Goal: Task Accomplishment & Management: Use online tool/utility

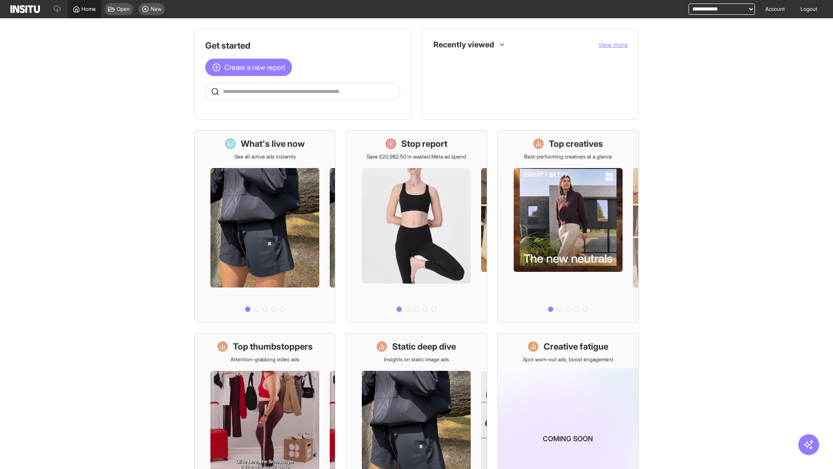
click at [84, 9] on span "Home" at bounding box center [89, 9] width 14 height 7
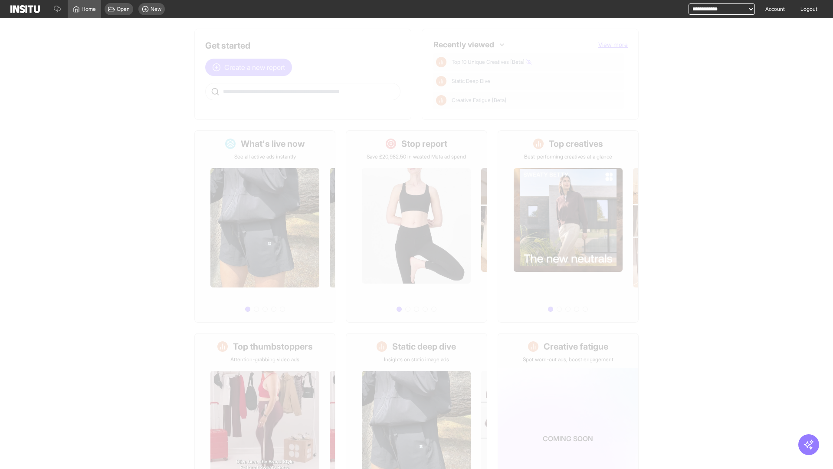
click at [251, 67] on span "Create a new report" at bounding box center [254, 67] width 61 height 10
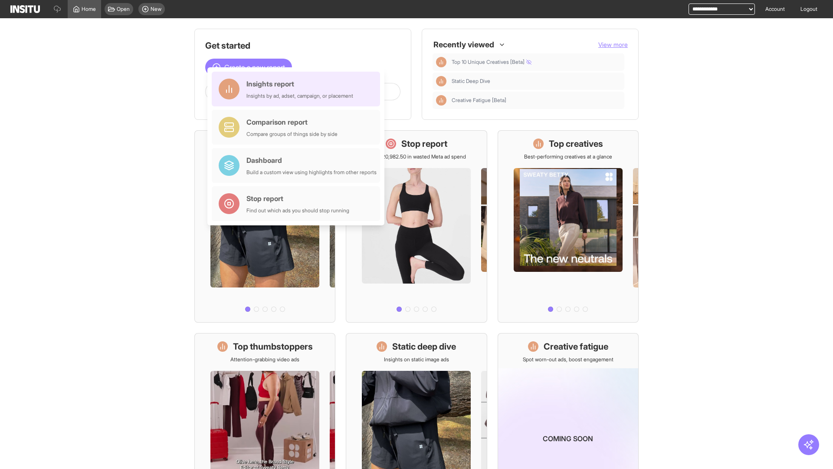
click at [298, 89] on div "Insights report Insights by ad, adset, campaign, or placement" at bounding box center [299, 89] width 107 height 21
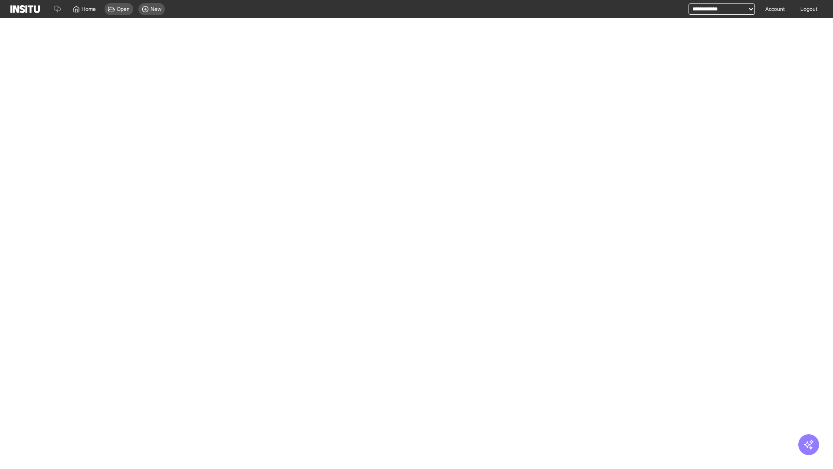
select select "**"
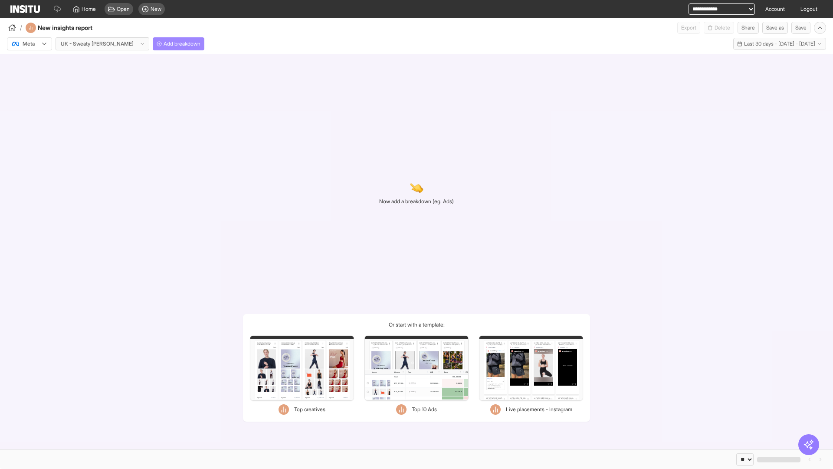
click at [164, 44] on span "Add breakdown" at bounding box center [182, 43] width 37 height 7
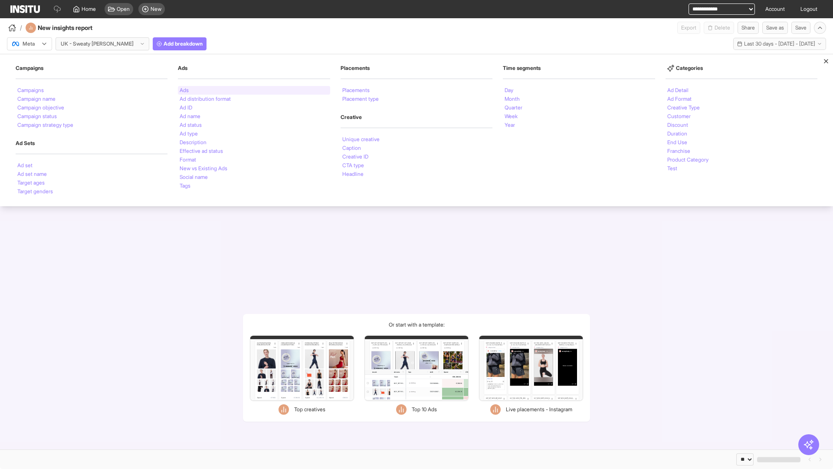
click at [184, 90] on li "Ads" at bounding box center [184, 90] width 9 height 5
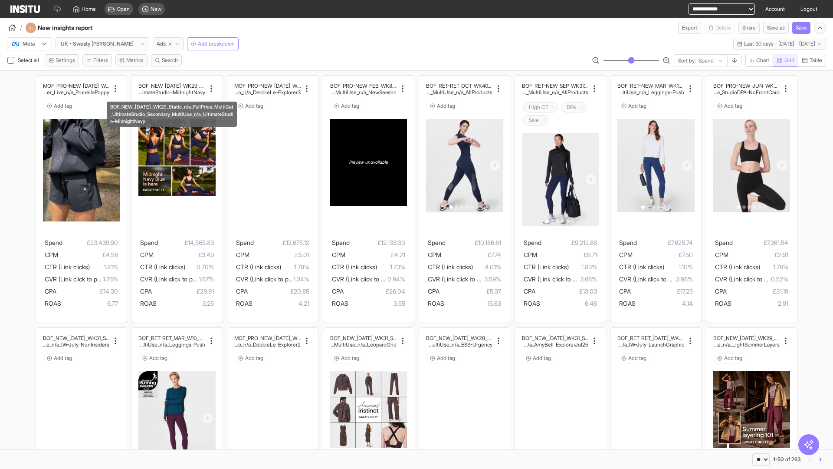
click at [784, 60] on span "Grid" at bounding box center [789, 60] width 10 height 7
